Goal: Check status

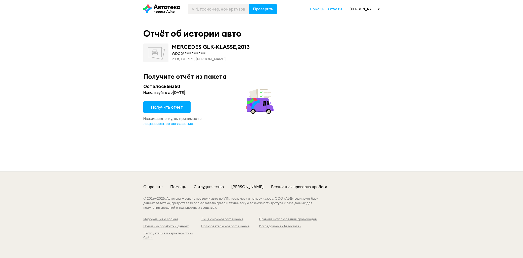
click at [174, 97] on div "Осталось 5 из 50 Используйте до [DATE] . Получить отчёт Нажимая кнопку, вы прин…" at bounding box center [209, 104] width 132 height 43
click at [177, 106] on span "Получить отчёт" at bounding box center [167, 107] width 32 height 6
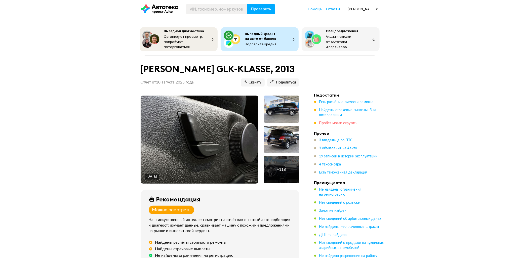
click at [329, 121] on span "Пробег могли скрутить" at bounding box center [338, 123] width 38 height 4
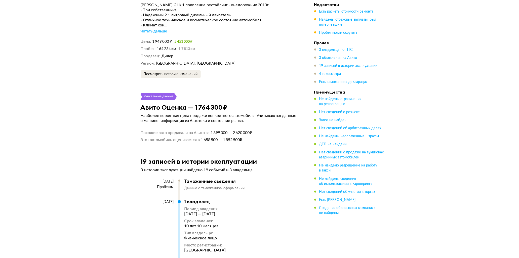
scroll to position [1656, 0]
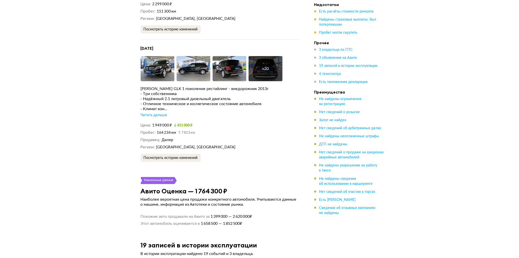
click at [162, 115] on div "Читать дальше" at bounding box center [154, 115] width 27 height 5
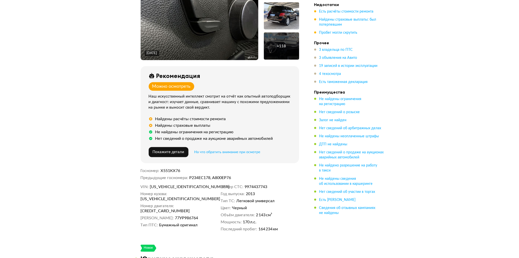
scroll to position [0, 0]
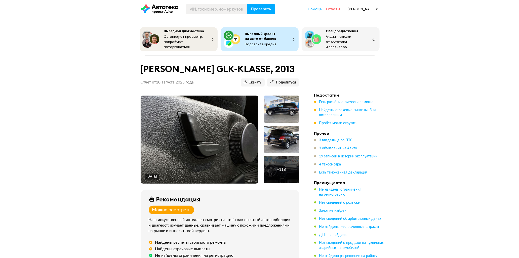
click at [328, 9] on span "Отчёты" at bounding box center [333, 9] width 14 height 5
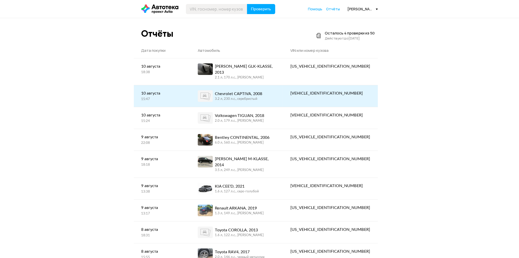
click at [258, 97] on div "3.2 л, 230 л.c., серебристый" at bounding box center [238, 99] width 47 height 5
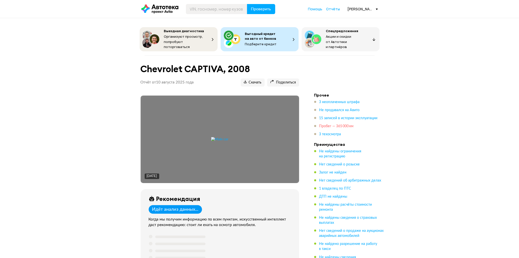
click at [338, 125] on span "Пробег — 365 000 км" at bounding box center [336, 127] width 34 height 4
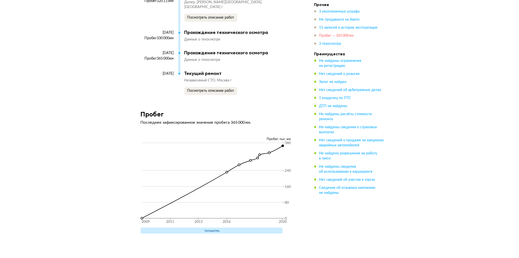
scroll to position [1531, 0]
